Goal: Information Seeking & Learning: Learn about a topic

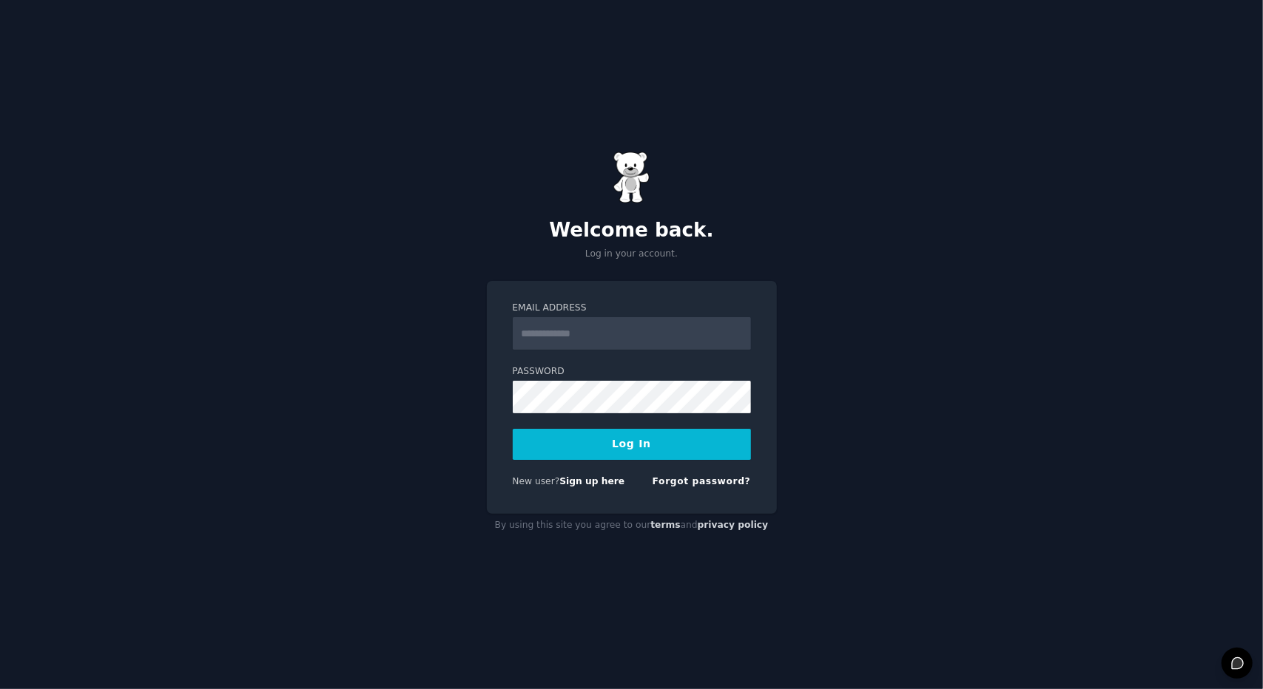
click at [622, 338] on input "Email Address" at bounding box center [632, 333] width 238 height 33
type input "**********"
click at [615, 446] on button "Log In" at bounding box center [632, 444] width 238 height 31
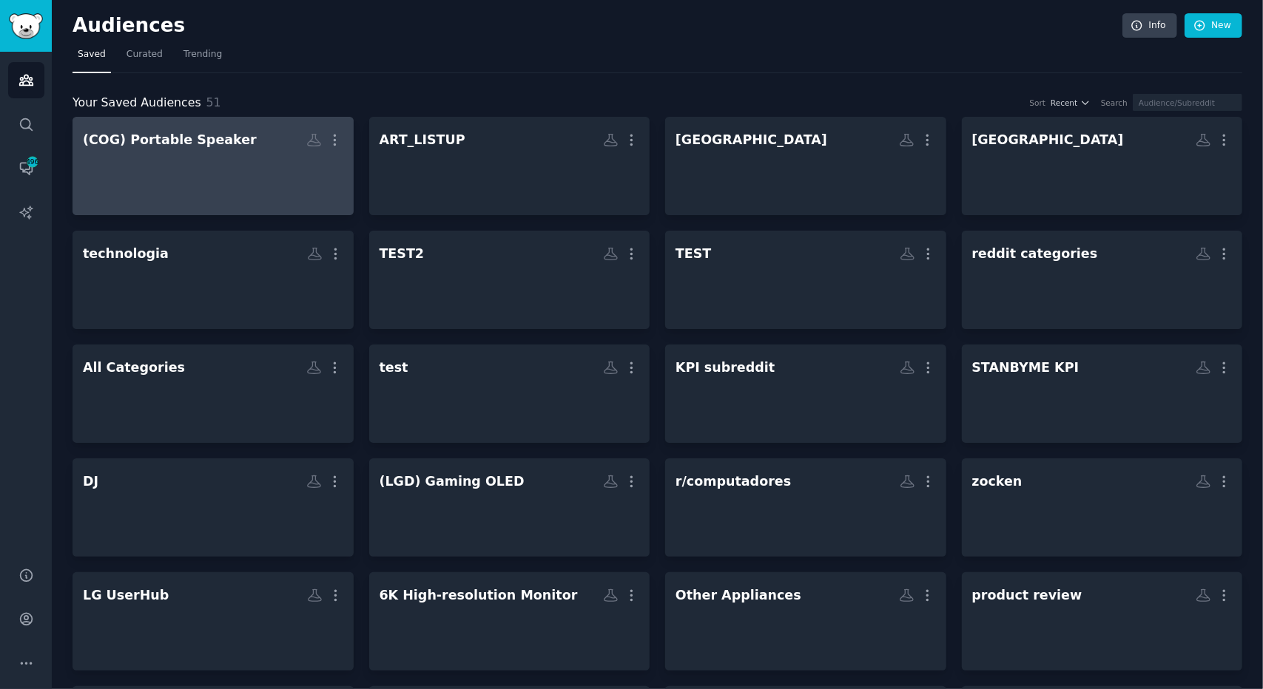
click at [250, 158] on div at bounding box center [213, 179] width 260 height 52
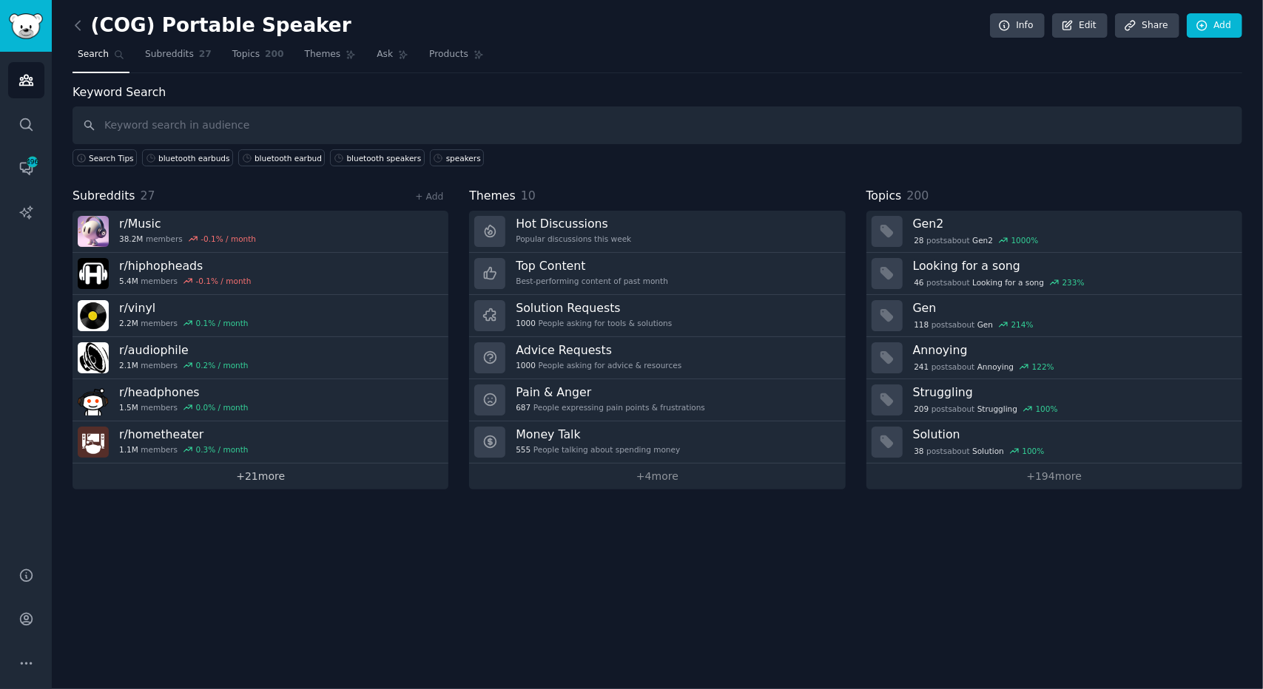
click at [240, 478] on link "+ 21 more" at bounding box center [260, 477] width 376 height 26
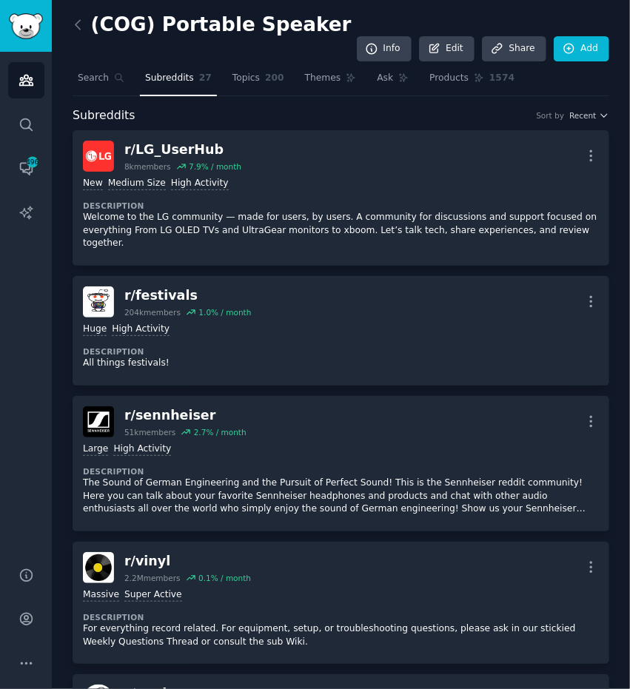
click at [272, 107] on div "Subreddits Sort by Recent" at bounding box center [340, 116] width 536 height 18
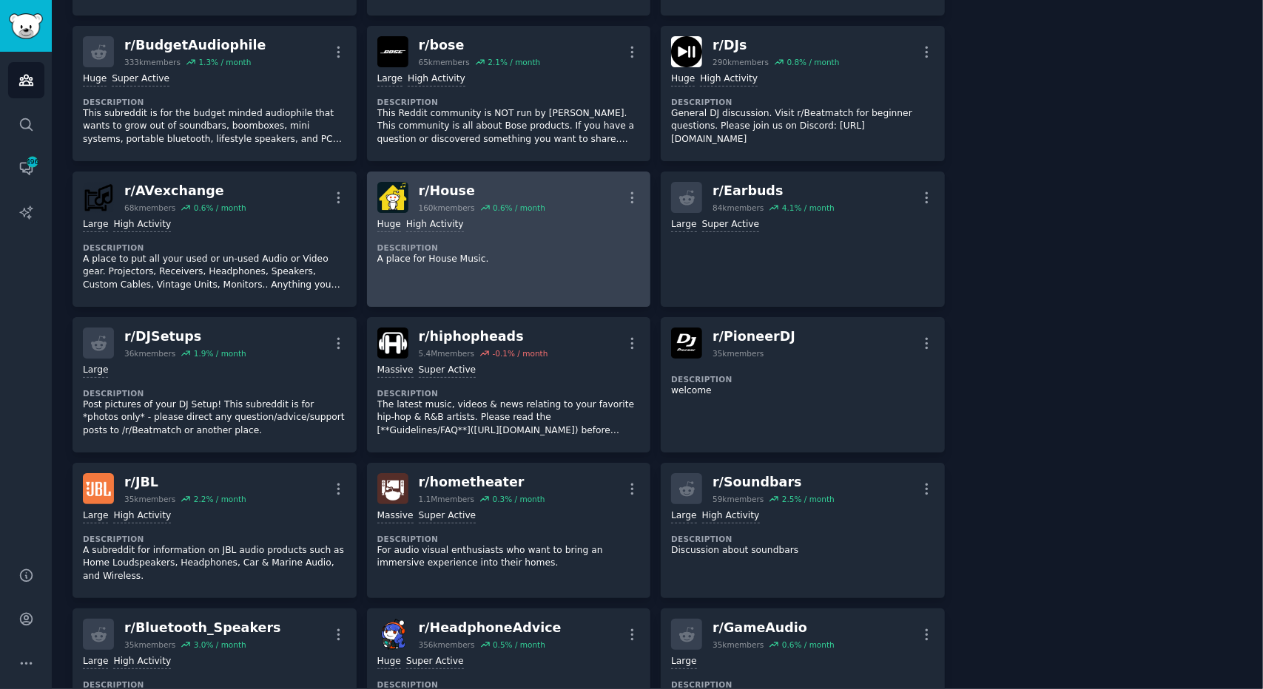
scroll to position [222, 0]
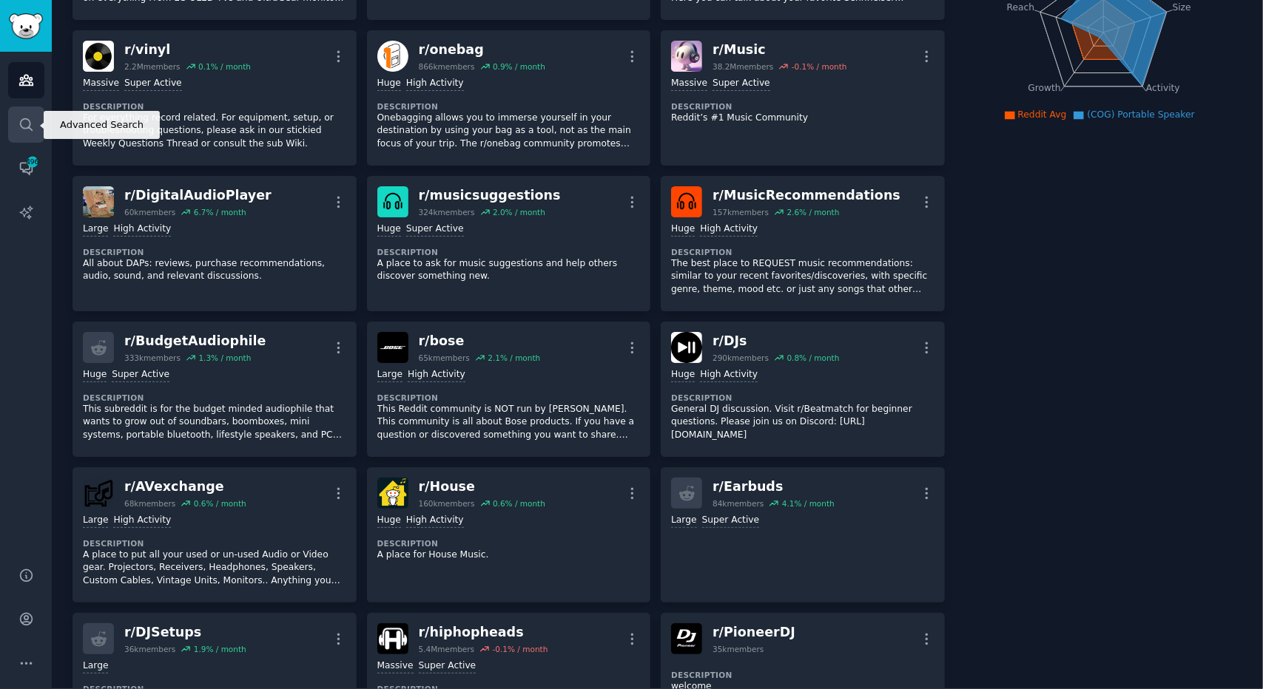
click at [30, 118] on icon "Sidebar" at bounding box center [26, 125] width 16 height 16
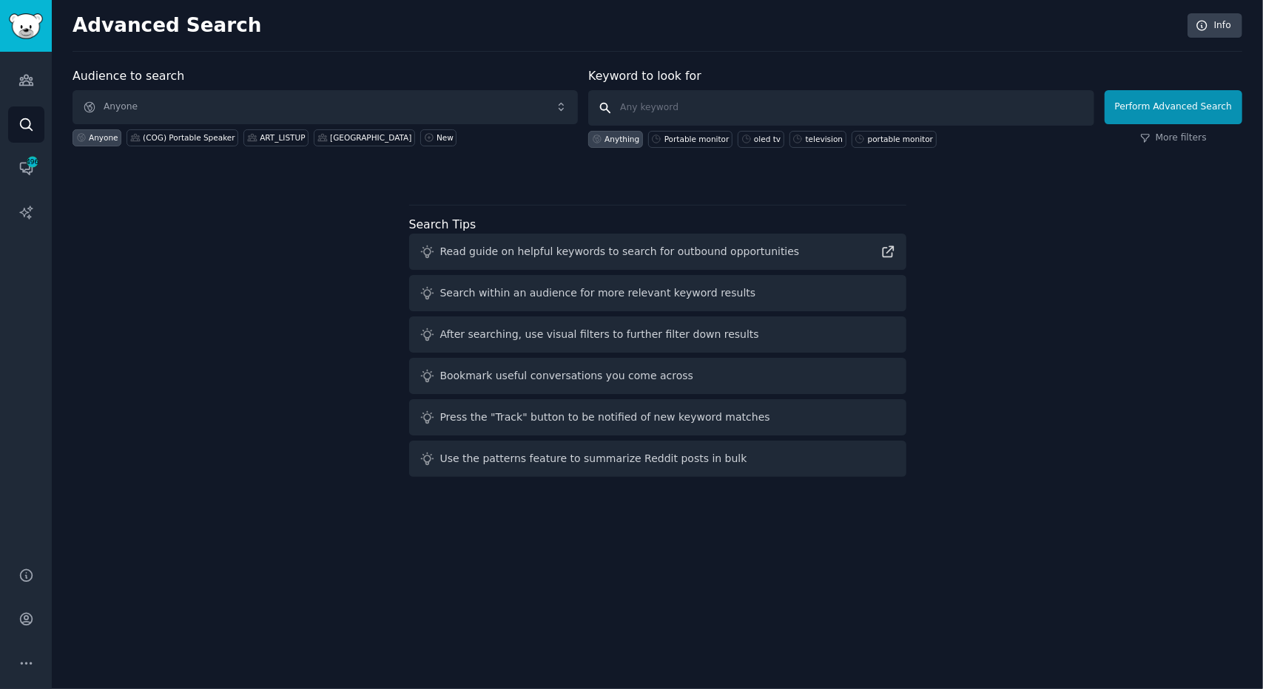
click at [828, 111] on input "text" at bounding box center [840, 108] width 505 height 36
type input "xboom"
click at [1198, 103] on button "Perform Advanced Search" at bounding box center [1173, 107] width 138 height 34
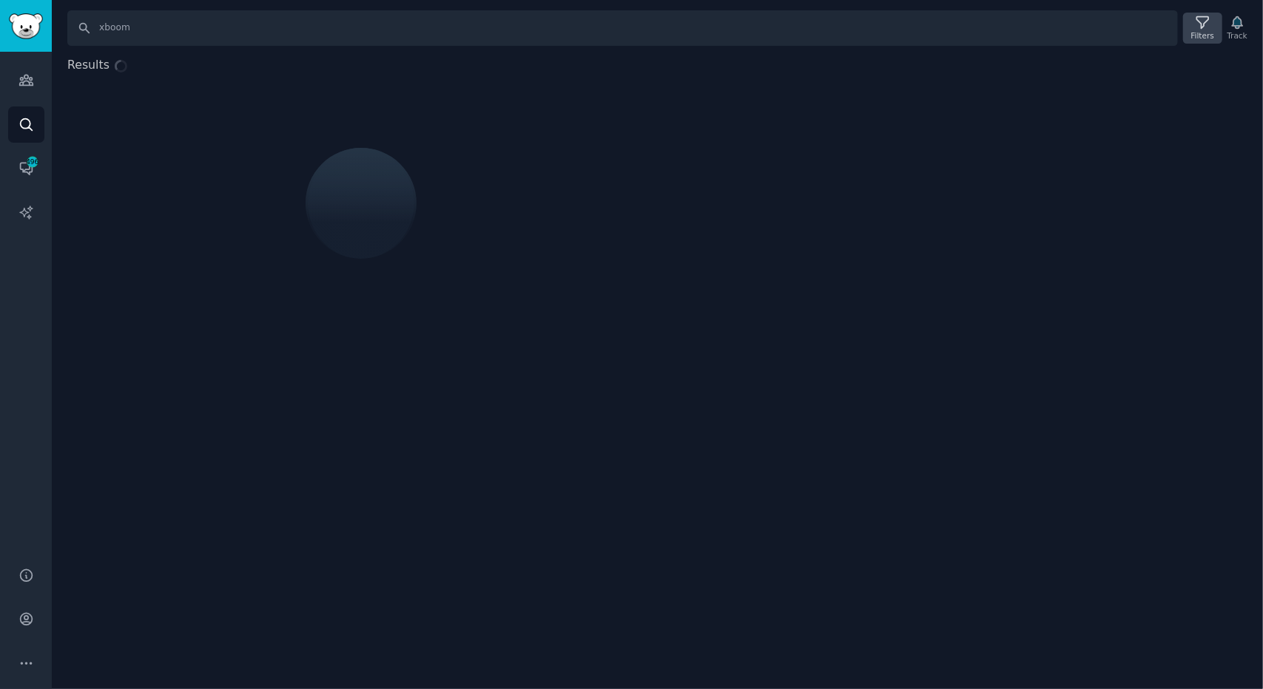
click at [1210, 24] on icon at bounding box center [1203, 23] width 16 height 16
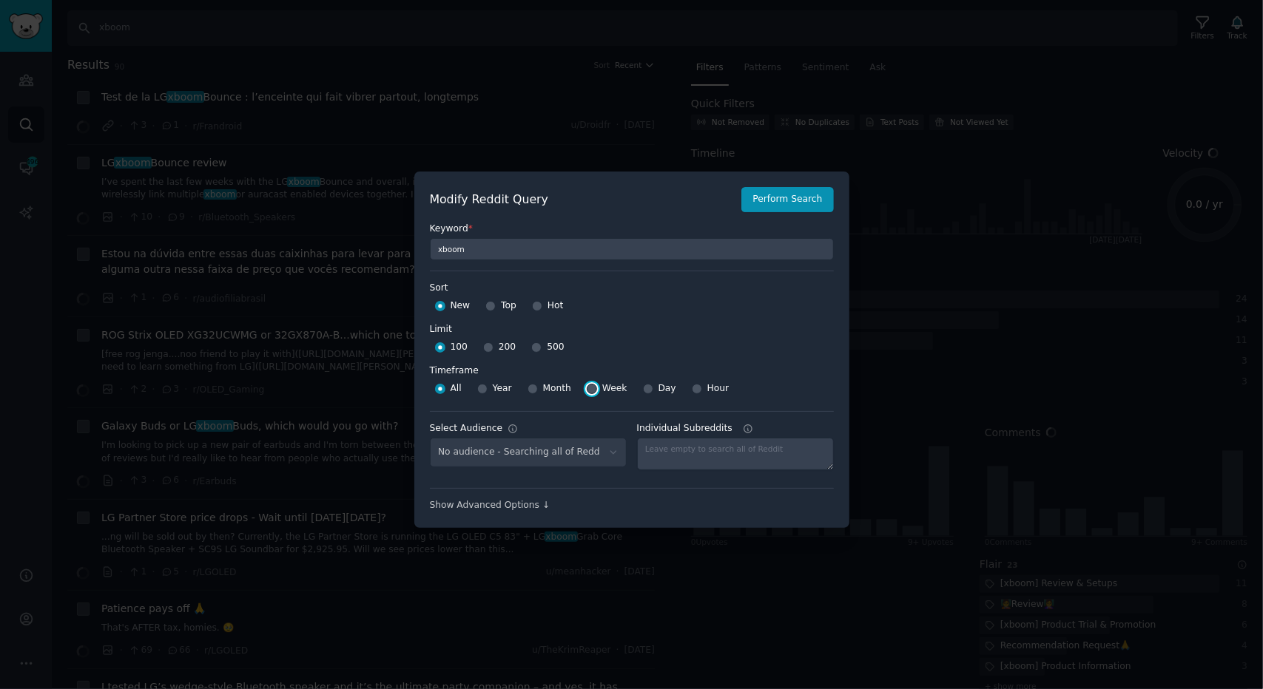
click at [588, 386] on input "Week" at bounding box center [592, 389] width 10 height 10
radio input "true"
click at [488, 306] on input "Top" at bounding box center [490, 306] width 10 height 10
radio input "true"
click at [531, 347] on input "500" at bounding box center [536, 348] width 10 height 10
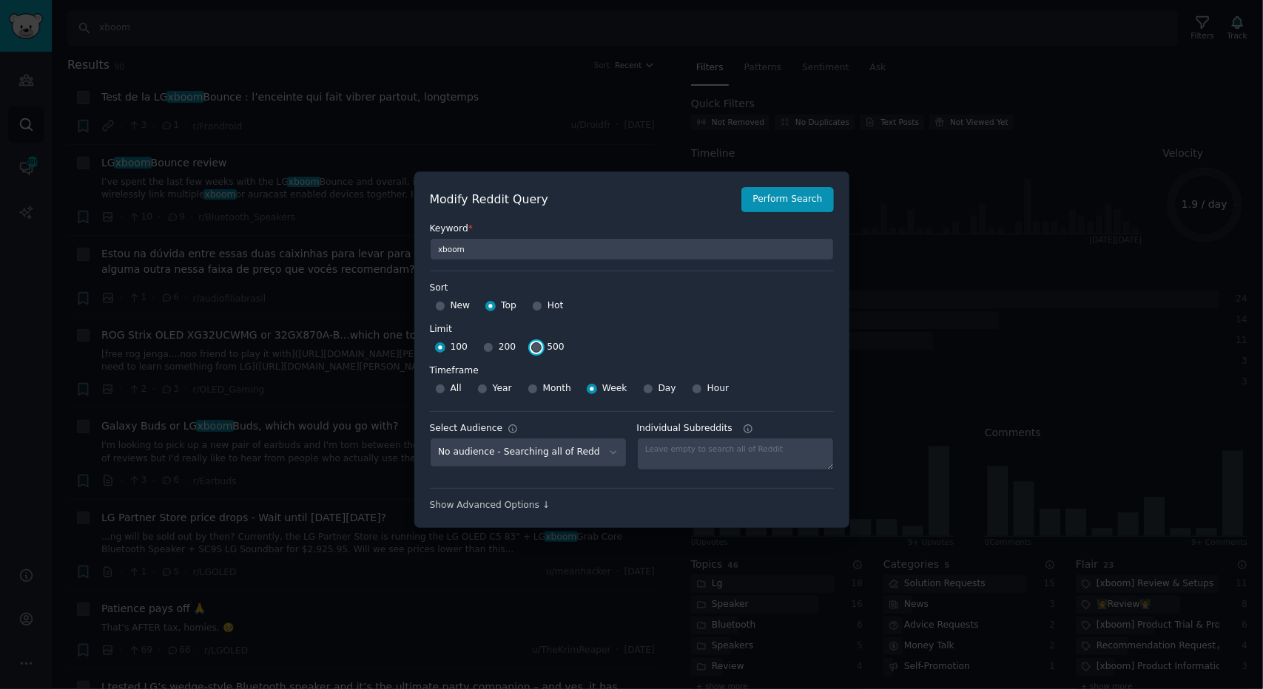
radio input "true"
click at [781, 201] on button "Perform Search" at bounding box center [787, 199] width 92 height 25
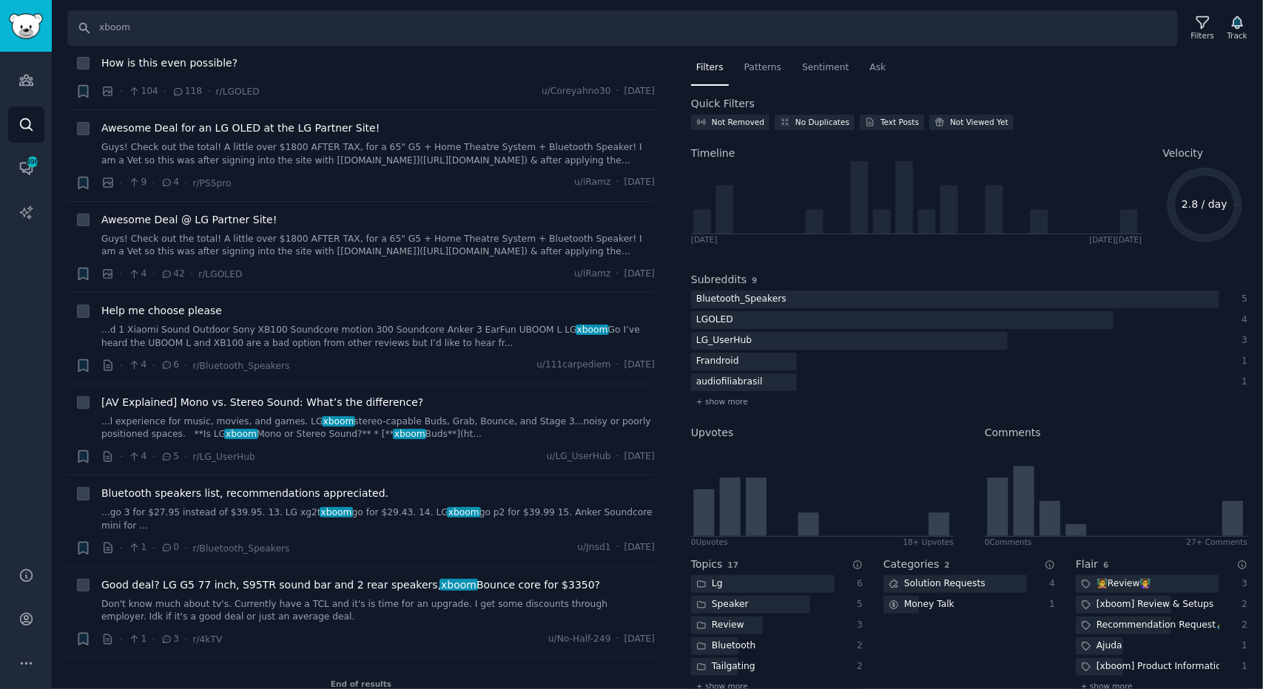
scroll to position [549, 0]
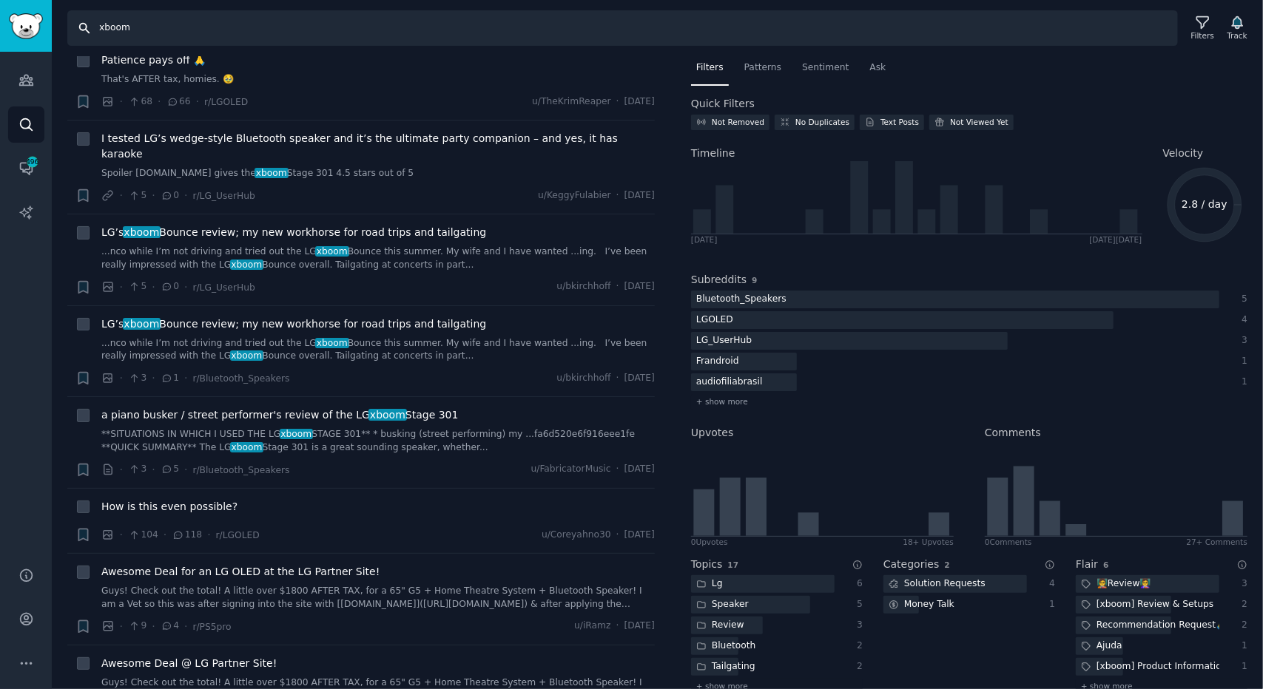
click at [237, 31] on input "xboom" at bounding box center [622, 28] width 1110 height 36
type input "JBL"
